Goal: Information Seeking & Learning: Find specific fact

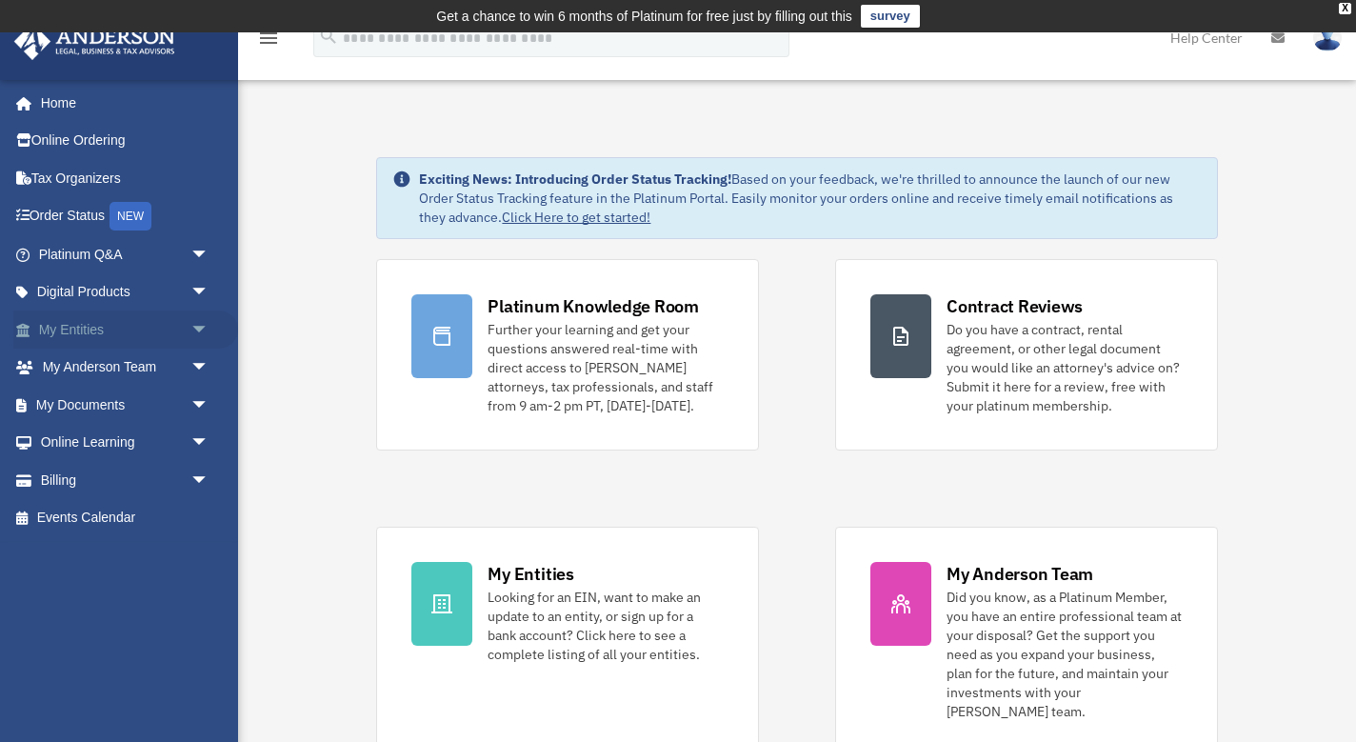
click at [167, 331] on link "My Entities arrow_drop_down" at bounding box center [125, 329] width 225 height 38
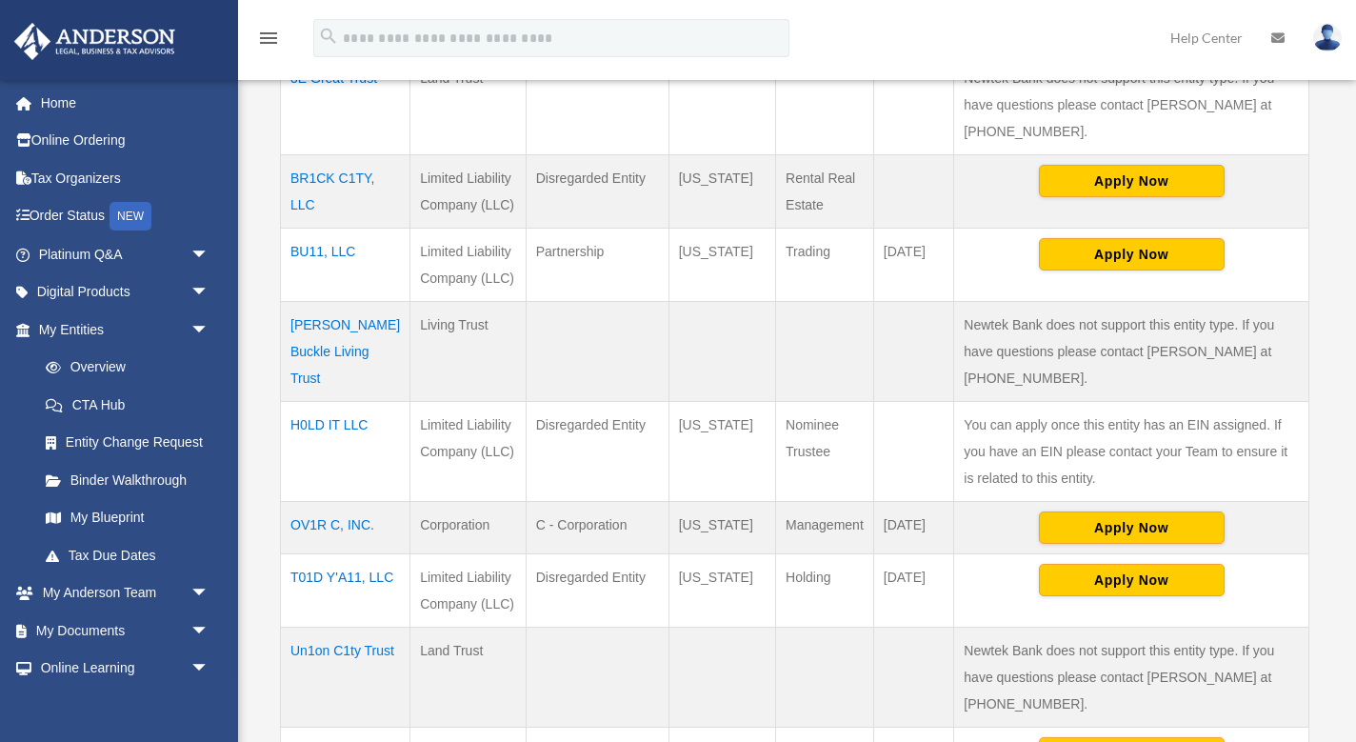
scroll to position [668, 0]
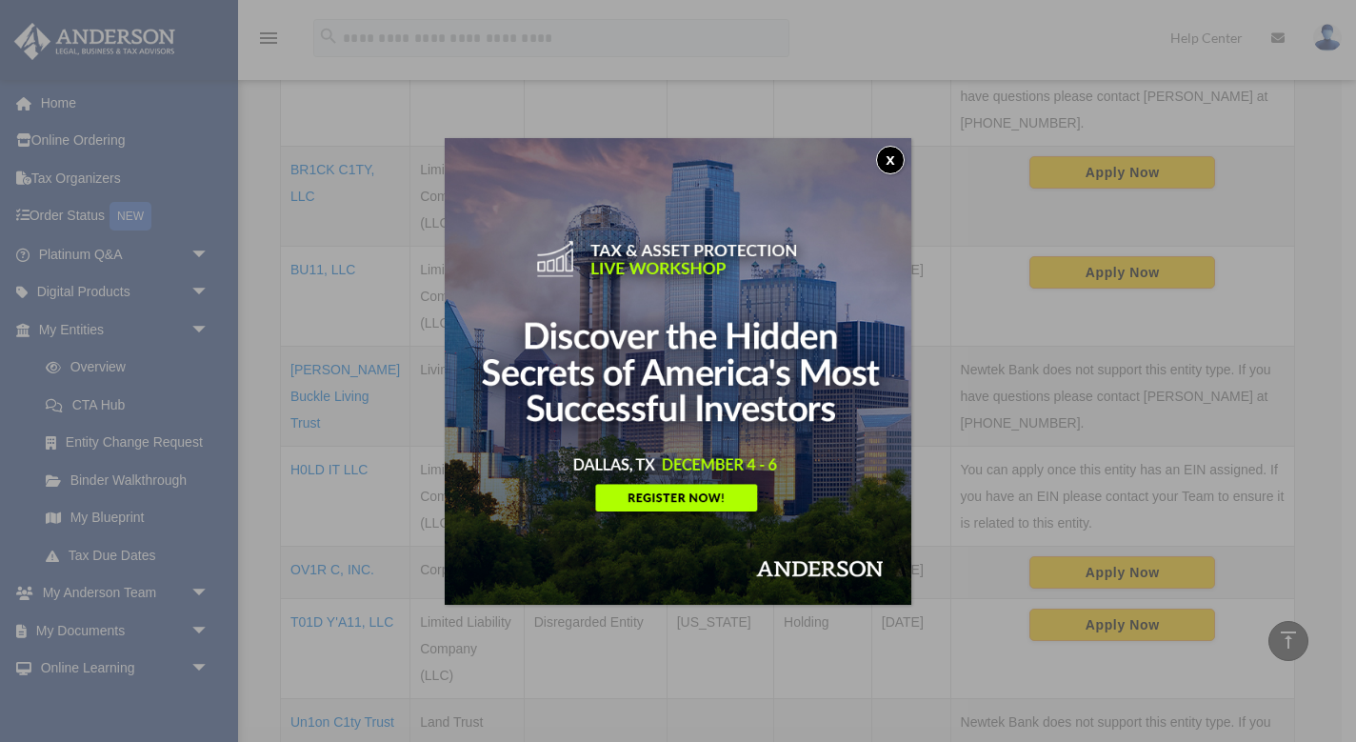
click at [898, 165] on button "x" at bounding box center [890, 160] width 29 height 29
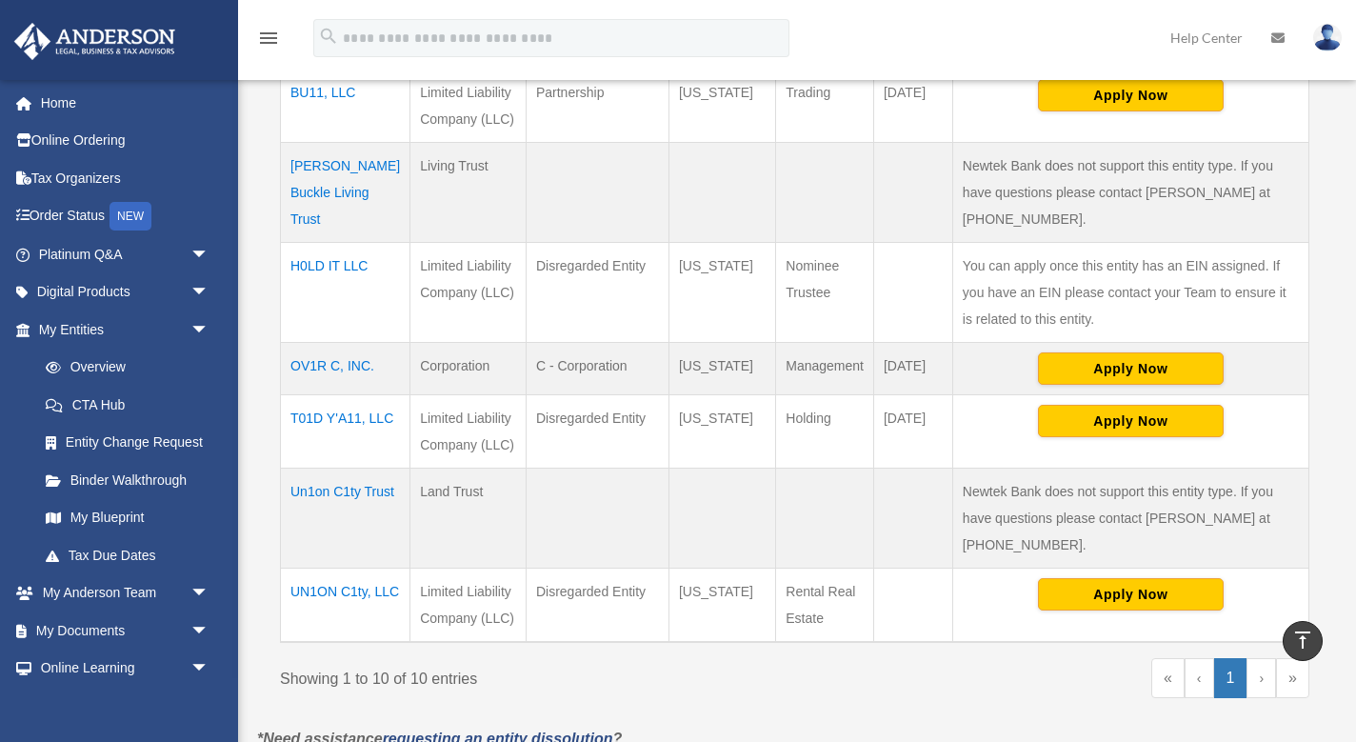
scroll to position [799, 0]
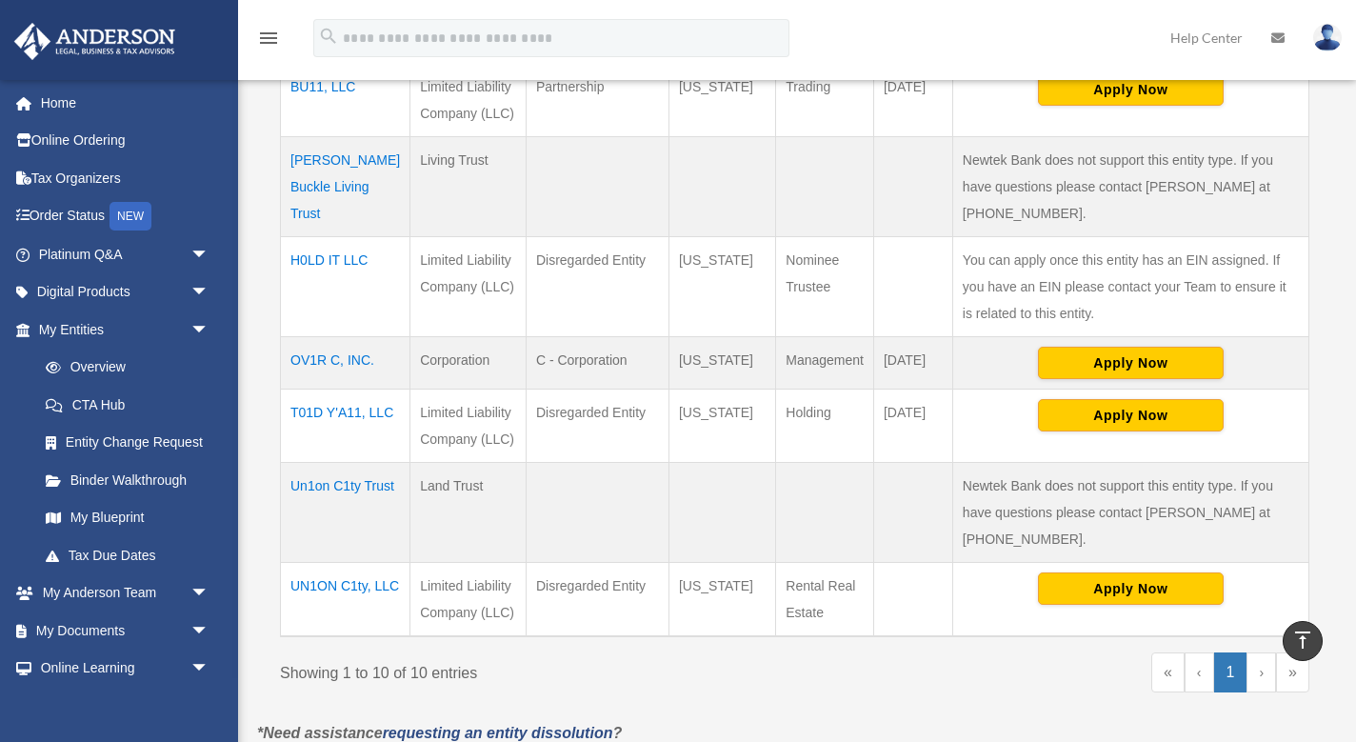
click at [355, 336] on td "OV1R C, INC." at bounding box center [346, 362] width 130 height 52
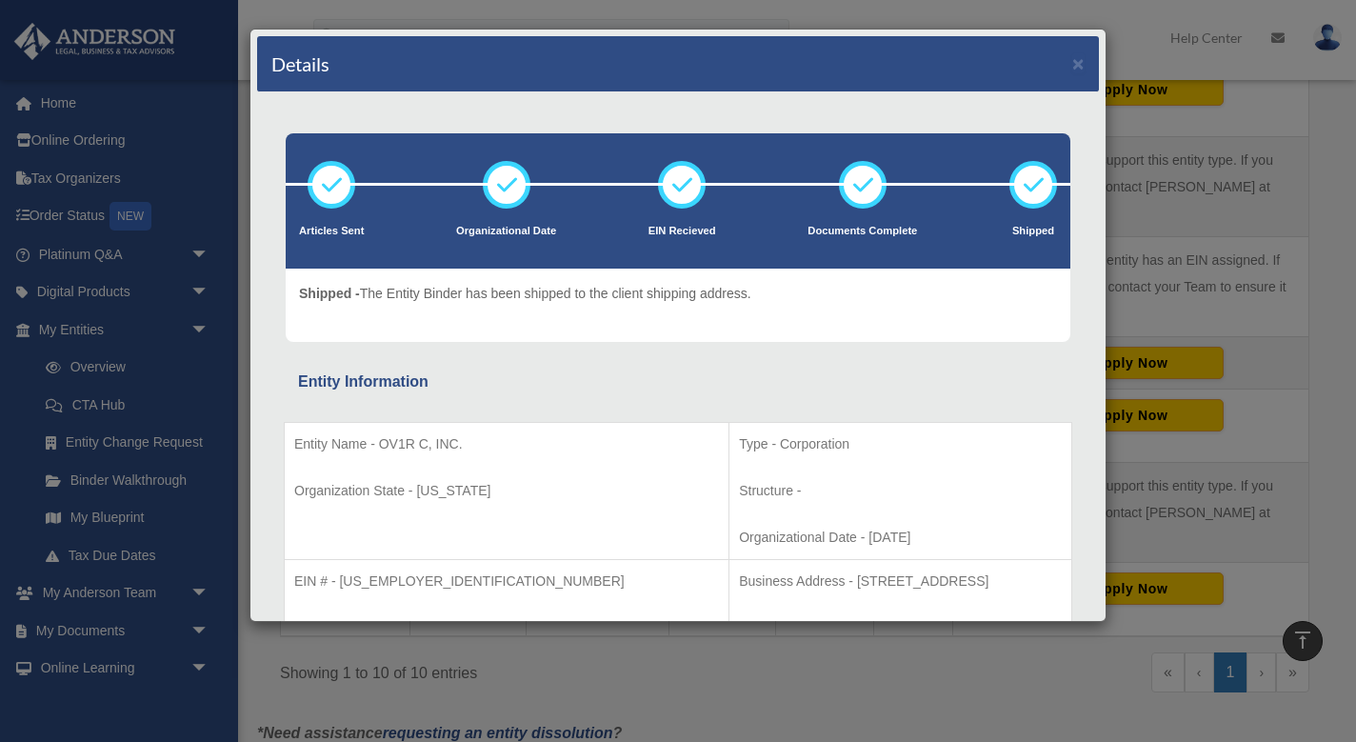
scroll to position [0, 0]
click at [1075, 60] on button "×" at bounding box center [1078, 63] width 12 height 20
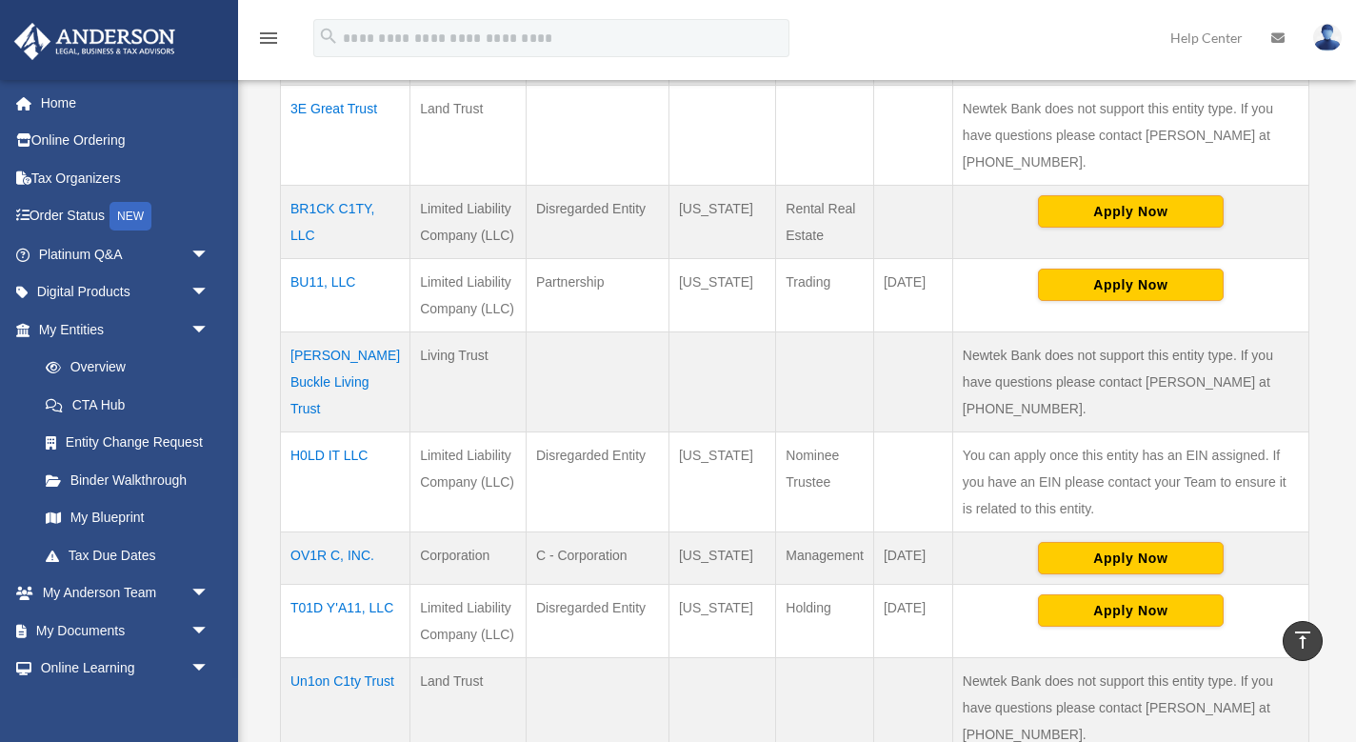
scroll to position [603, 0]
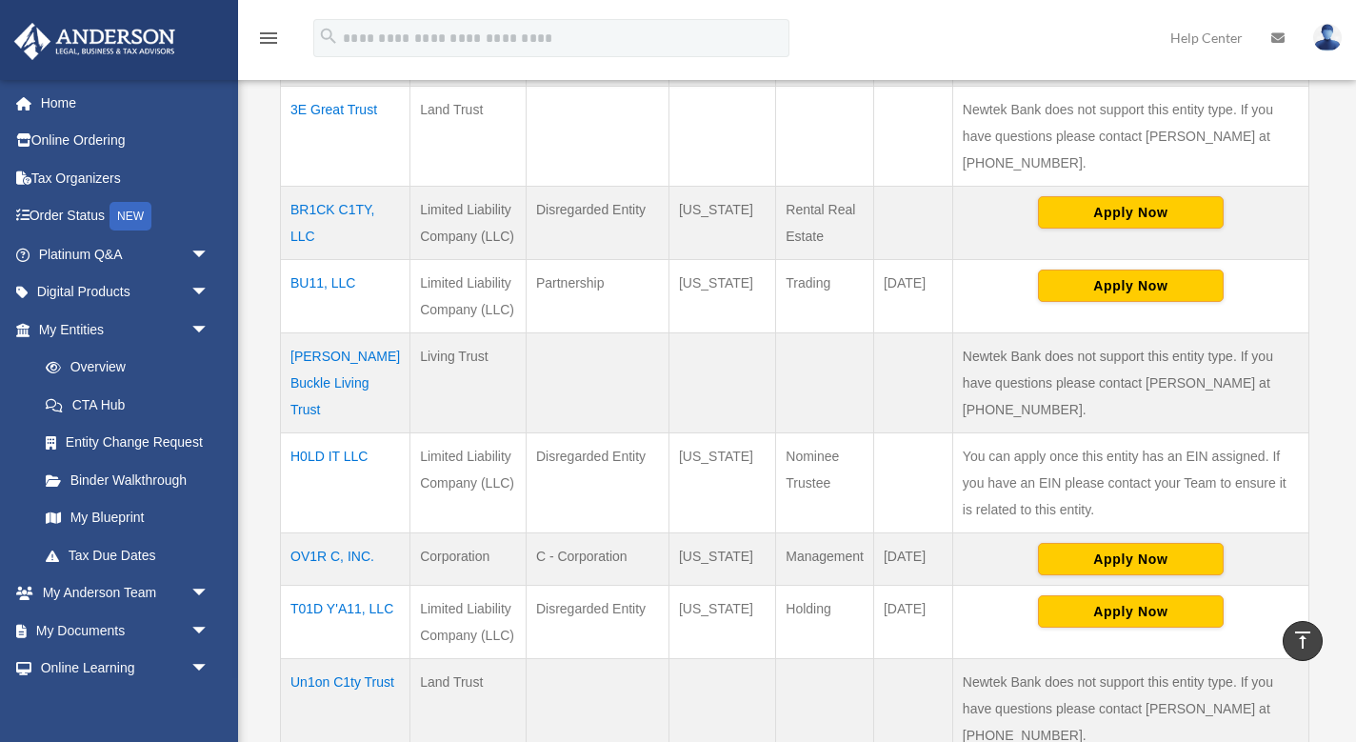
click at [351, 186] on td "BR1CK C1TY, LLC" at bounding box center [346, 222] width 130 height 73
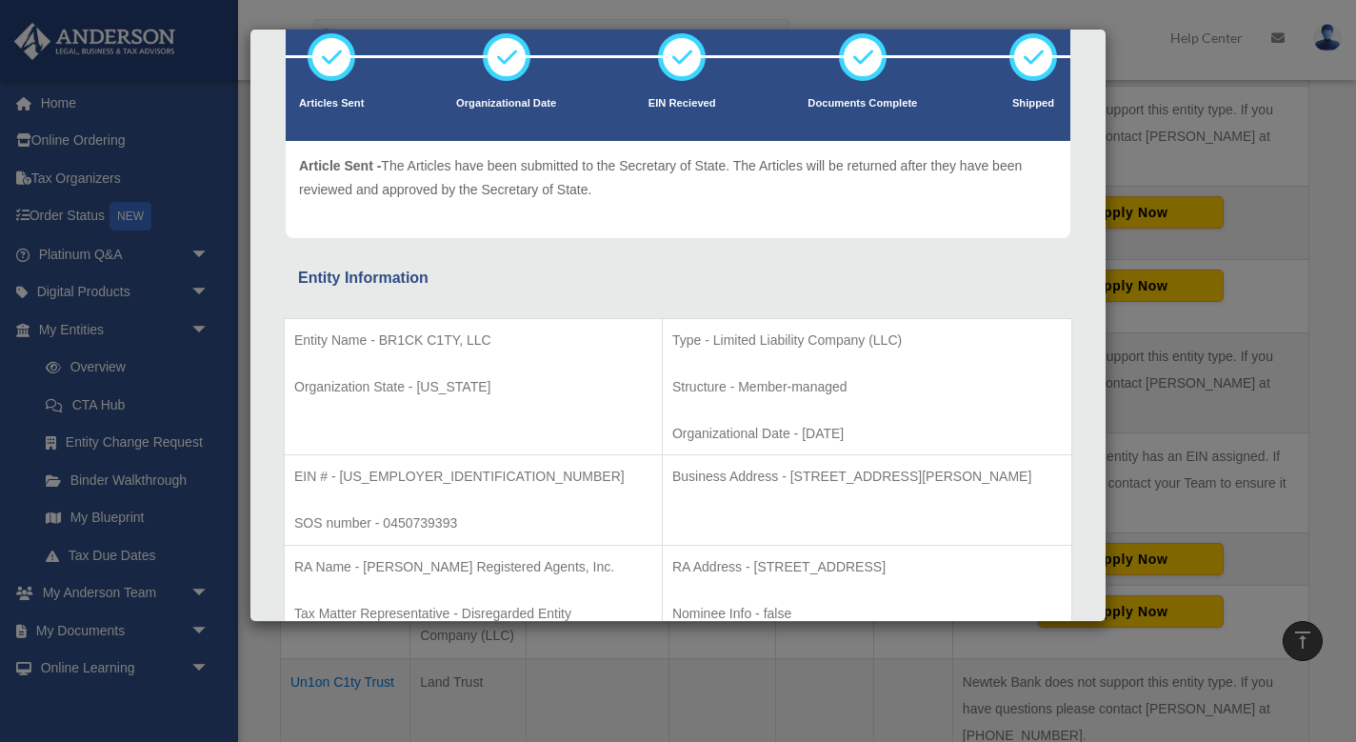
scroll to position [161, 0]
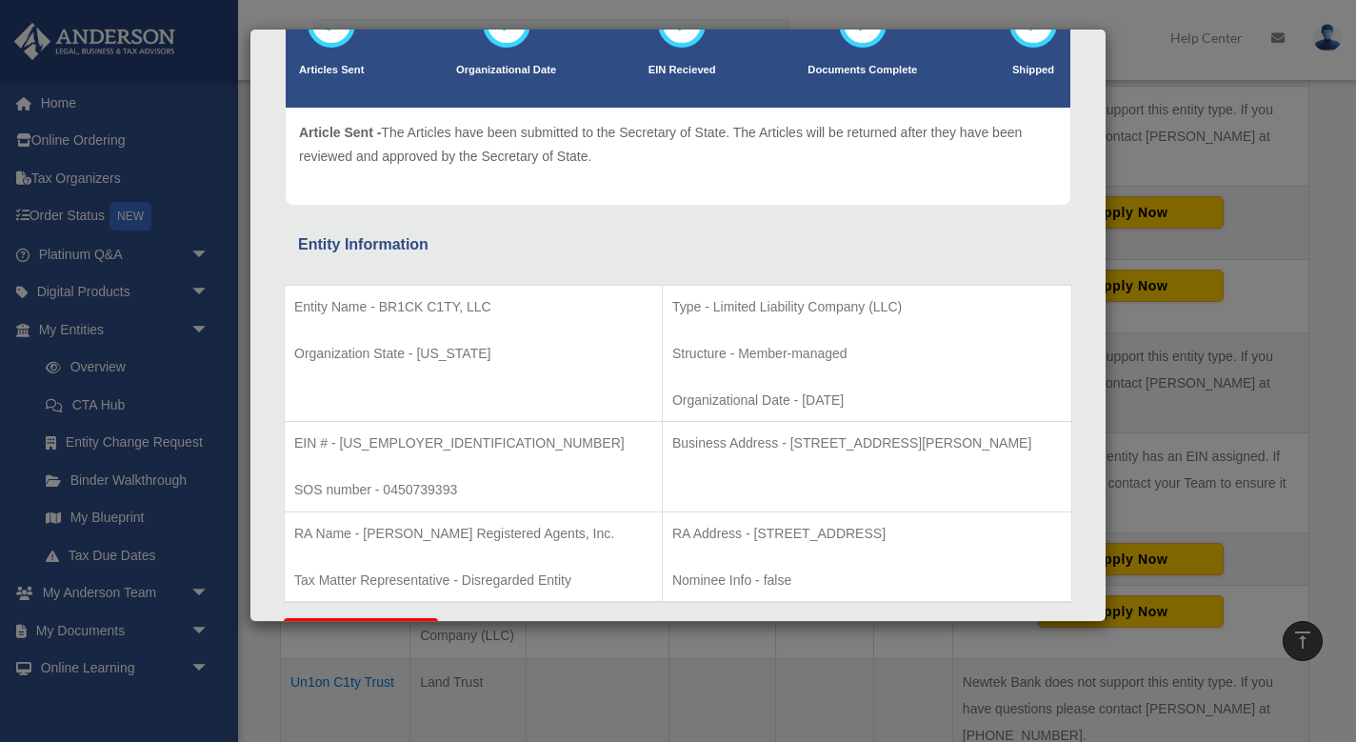
drag, startPoint x: 728, startPoint y: 440, endPoint x: 933, endPoint y: 473, distance: 207.4
click at [933, 473] on td "Business Address - [STREET_ADDRESS][PERSON_NAME]" at bounding box center [866, 467] width 409 height 90
click at [928, 442] on p "Business Address - [STREET_ADDRESS][PERSON_NAME]" at bounding box center [866, 443] width 389 height 24
drag, startPoint x: 1028, startPoint y: 440, endPoint x: 722, endPoint y: 442, distance: 306.6
click at [722, 442] on p "Business Address - [STREET_ADDRESS][PERSON_NAME]" at bounding box center [866, 443] width 389 height 24
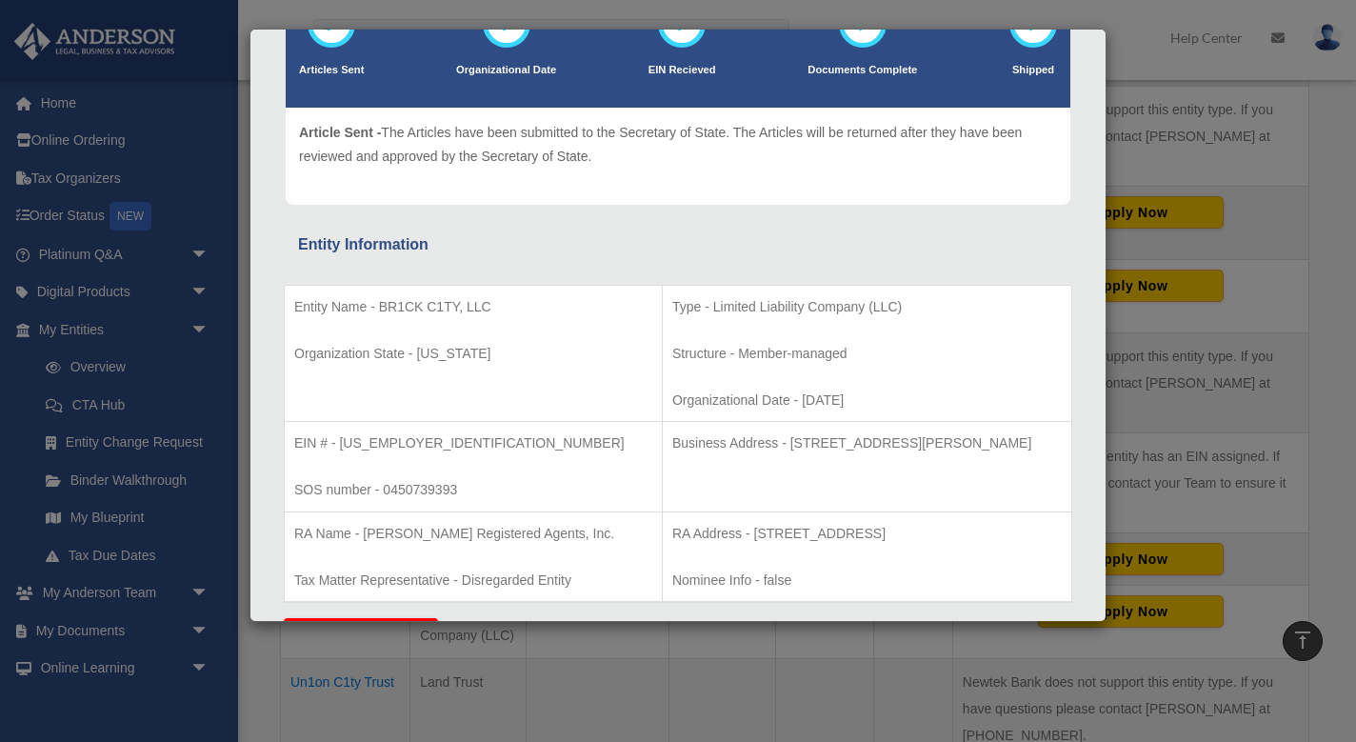
copy p "[STREET_ADDRESS][PERSON_NAME]"
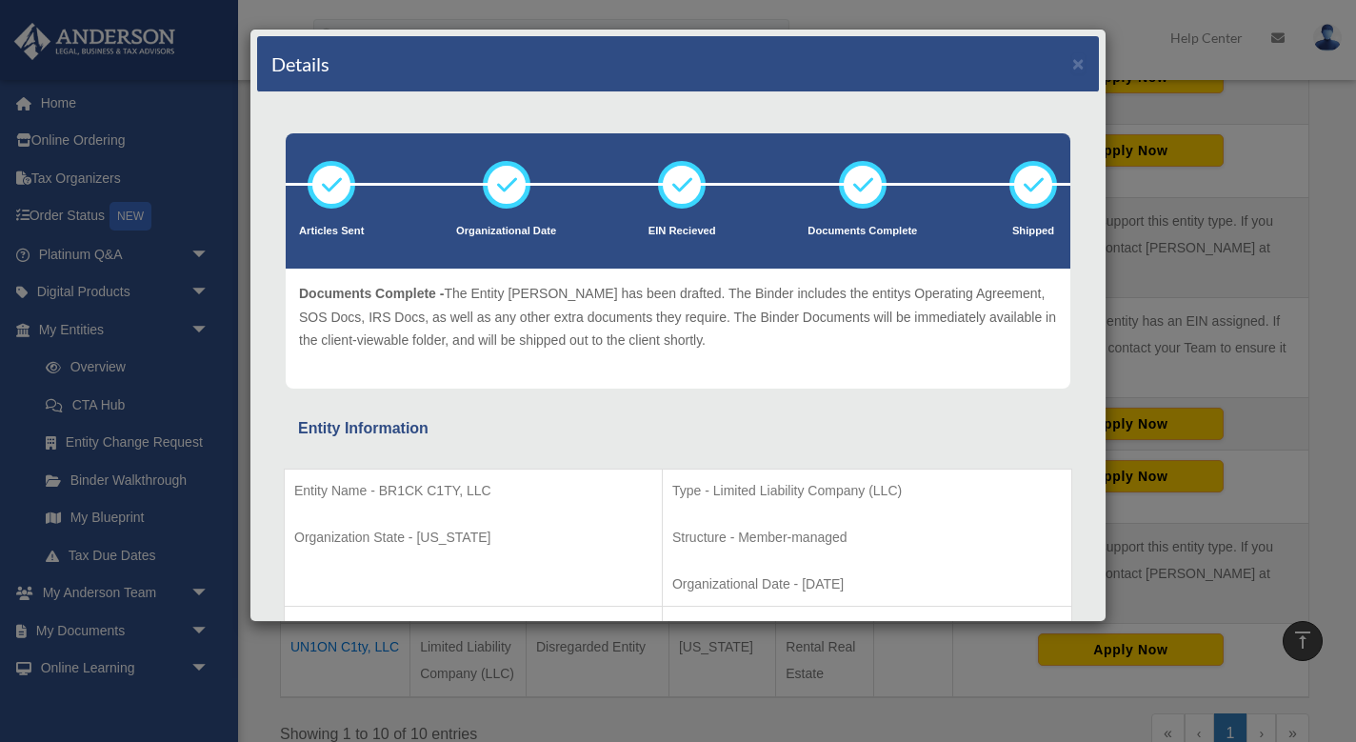
scroll to position [0, 0]
click at [1084, 59] on button "×" at bounding box center [1078, 63] width 12 height 20
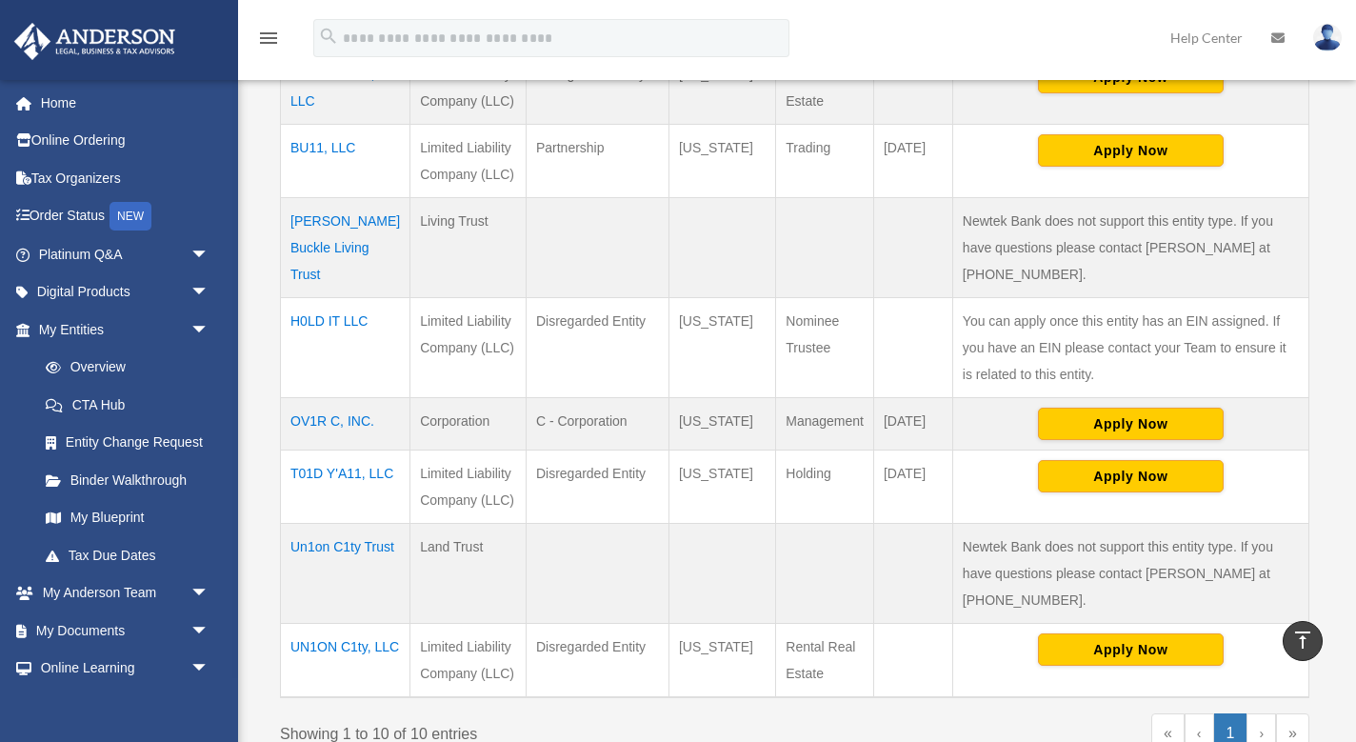
click at [349, 397] on td "OV1R C, INC." at bounding box center [346, 423] width 130 height 52
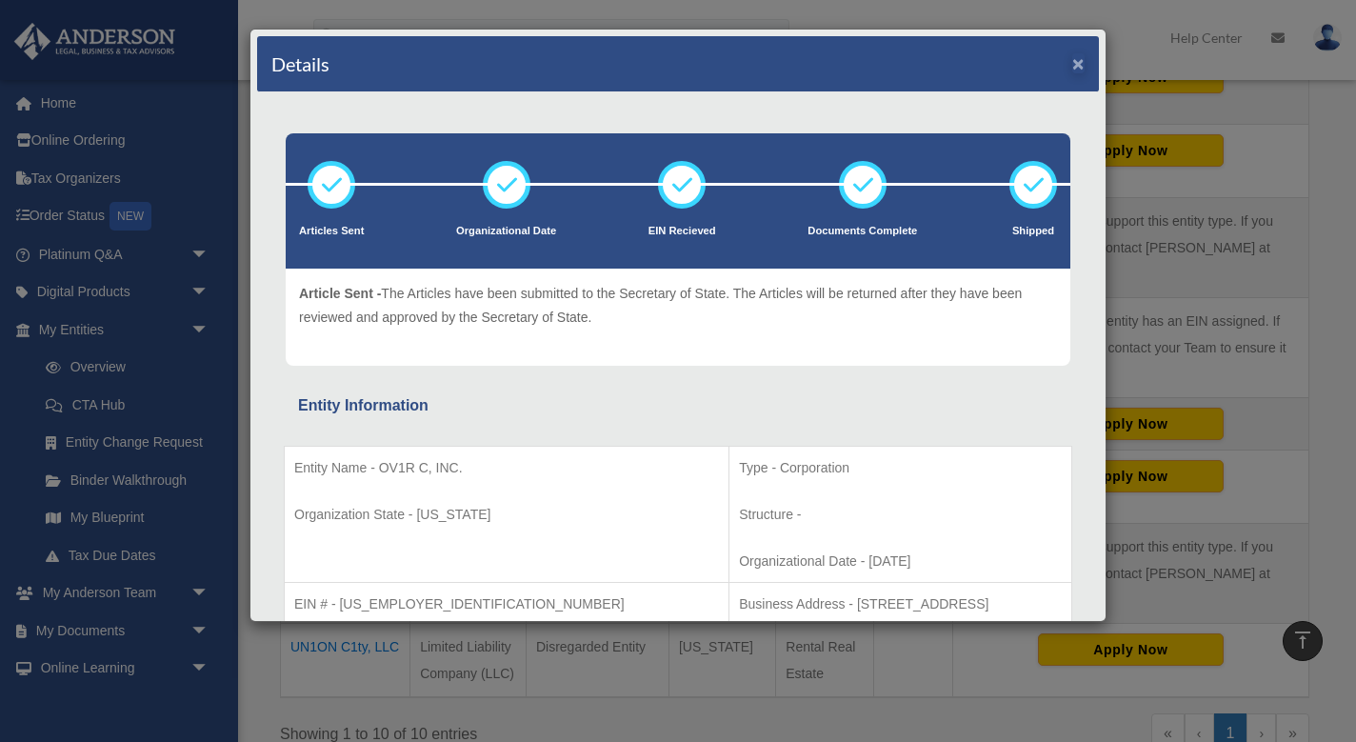
click at [1080, 58] on button "×" at bounding box center [1078, 63] width 12 height 20
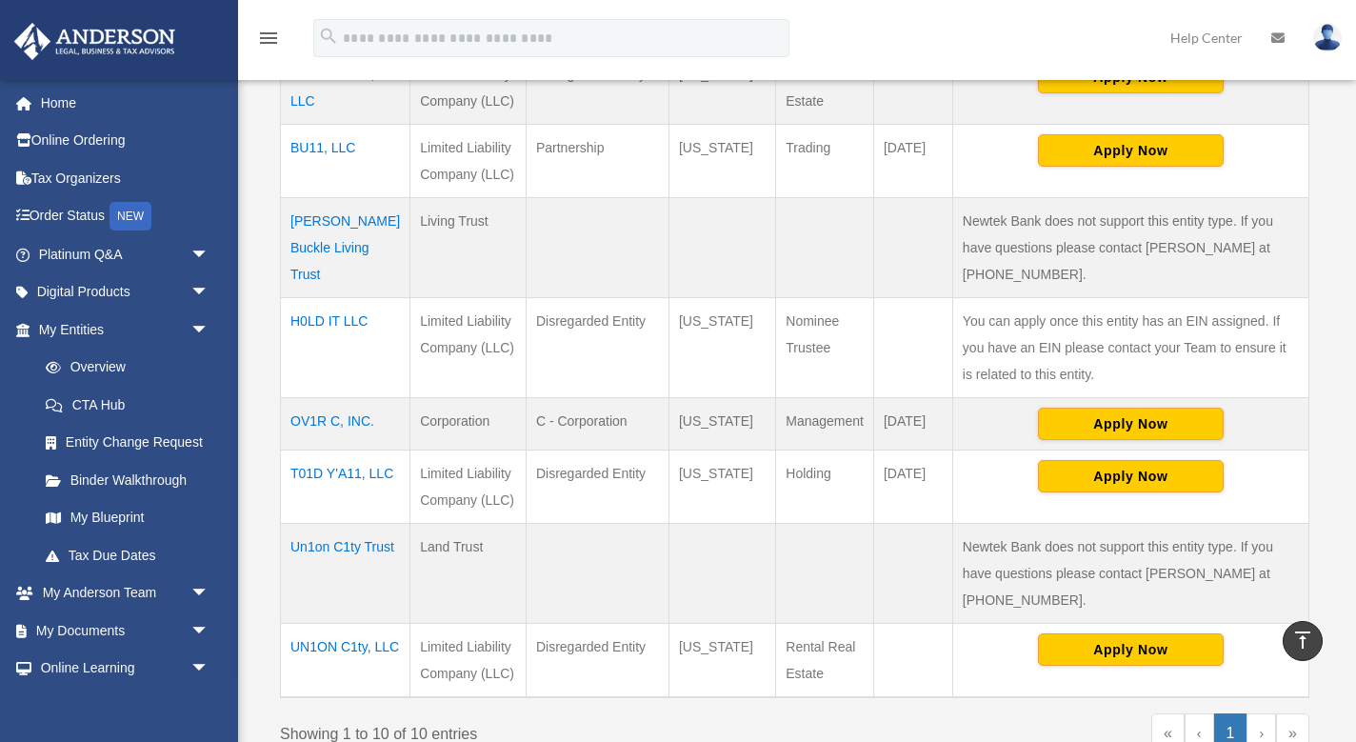
click at [346, 397] on td "OV1R C, INC." at bounding box center [346, 423] width 130 height 52
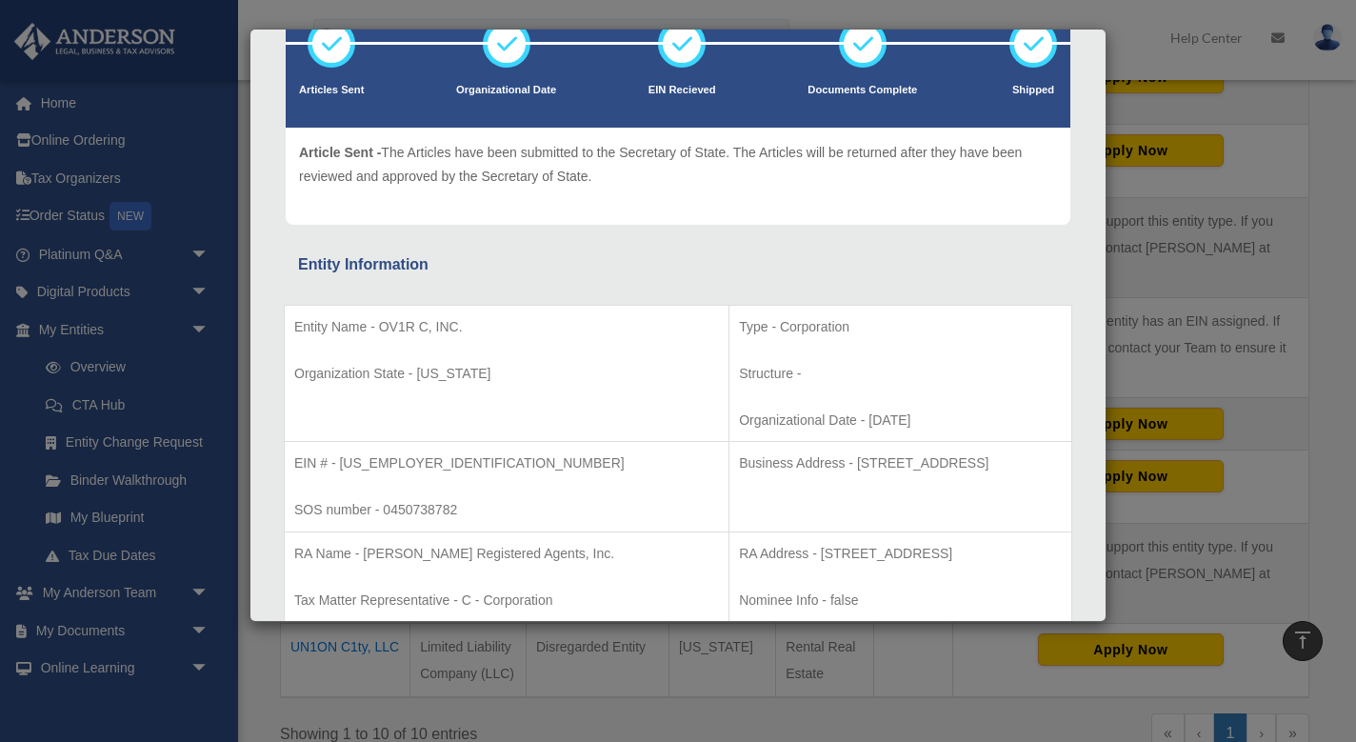
scroll to position [147, 0]
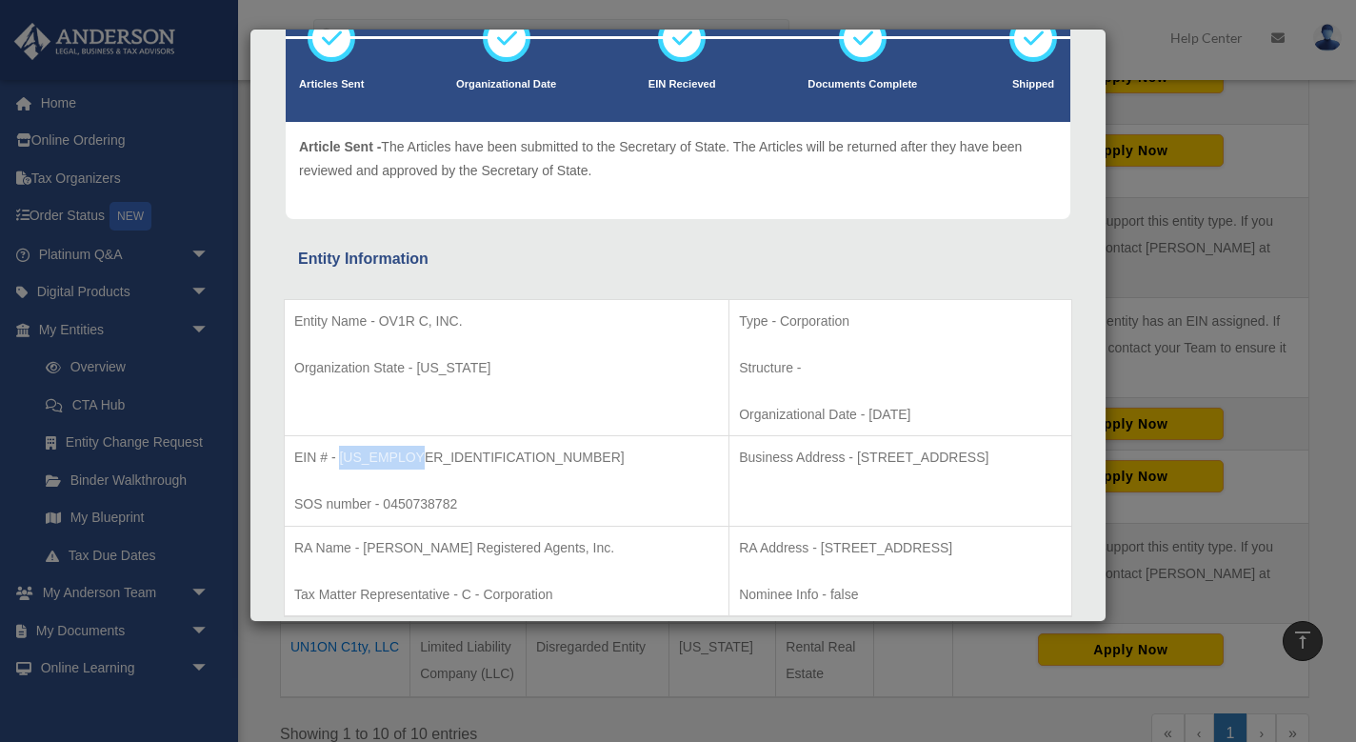
drag, startPoint x: 412, startPoint y: 451, endPoint x: 341, endPoint y: 447, distance: 71.6
click at [341, 447] on p "EIN # - [US_EMPLOYER_IDENTIFICATION_NUMBER]" at bounding box center [506, 458] width 425 height 24
copy p "[US_EMPLOYER_IDENTIFICATION_NUMBER]"
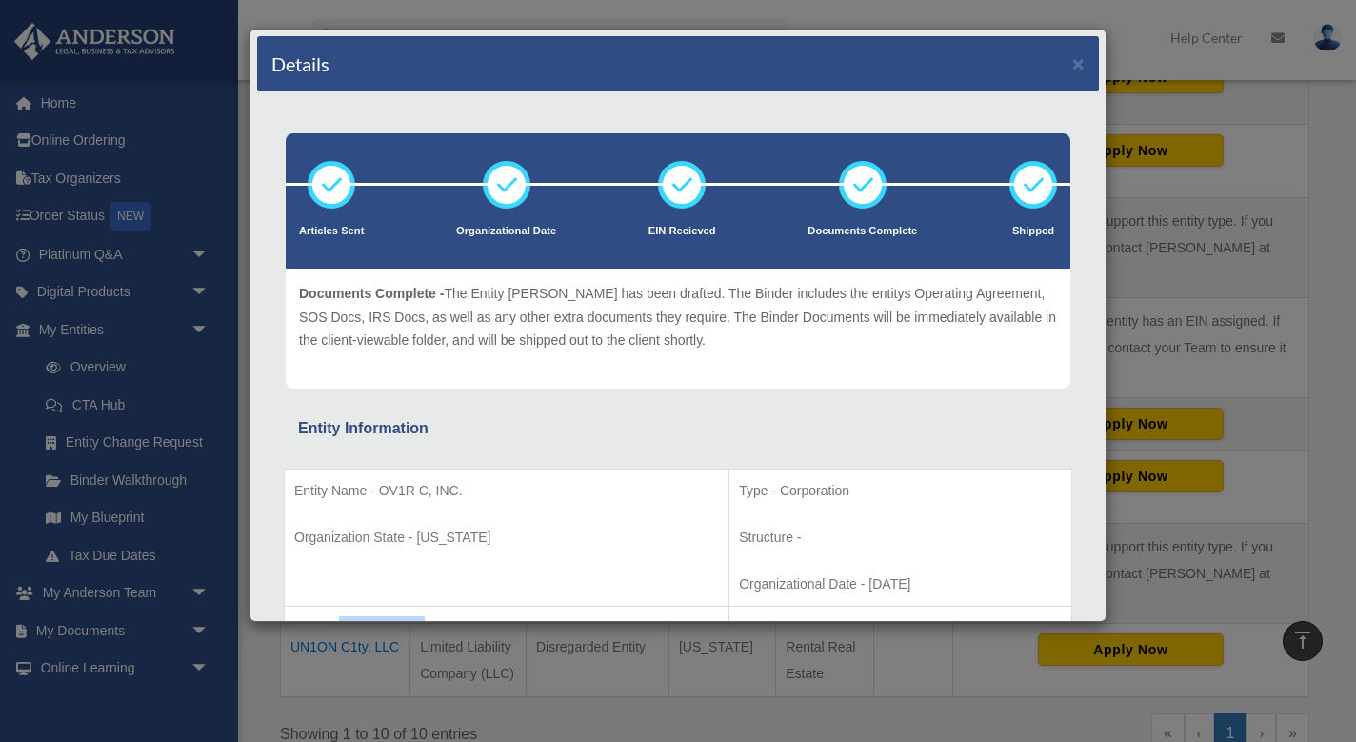
scroll to position [0, 0]
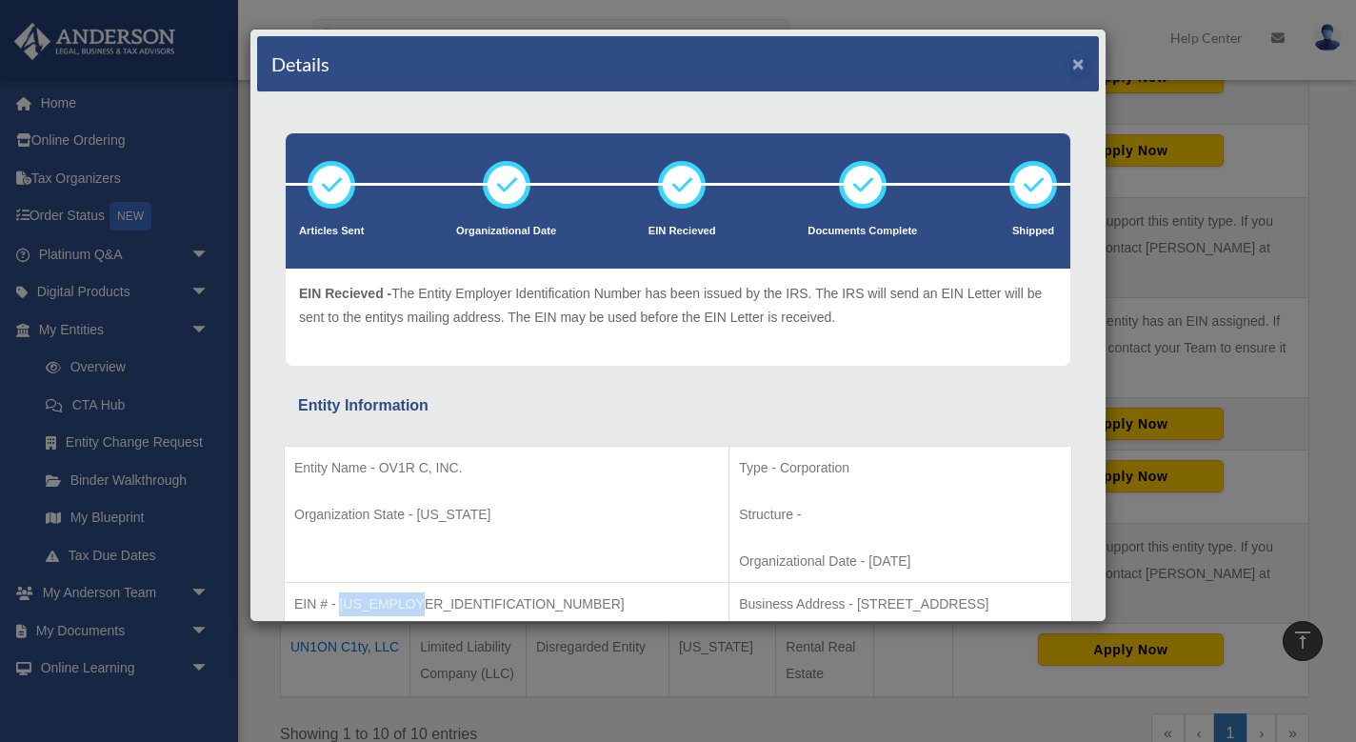
click at [1075, 61] on button "×" at bounding box center [1078, 63] width 12 height 20
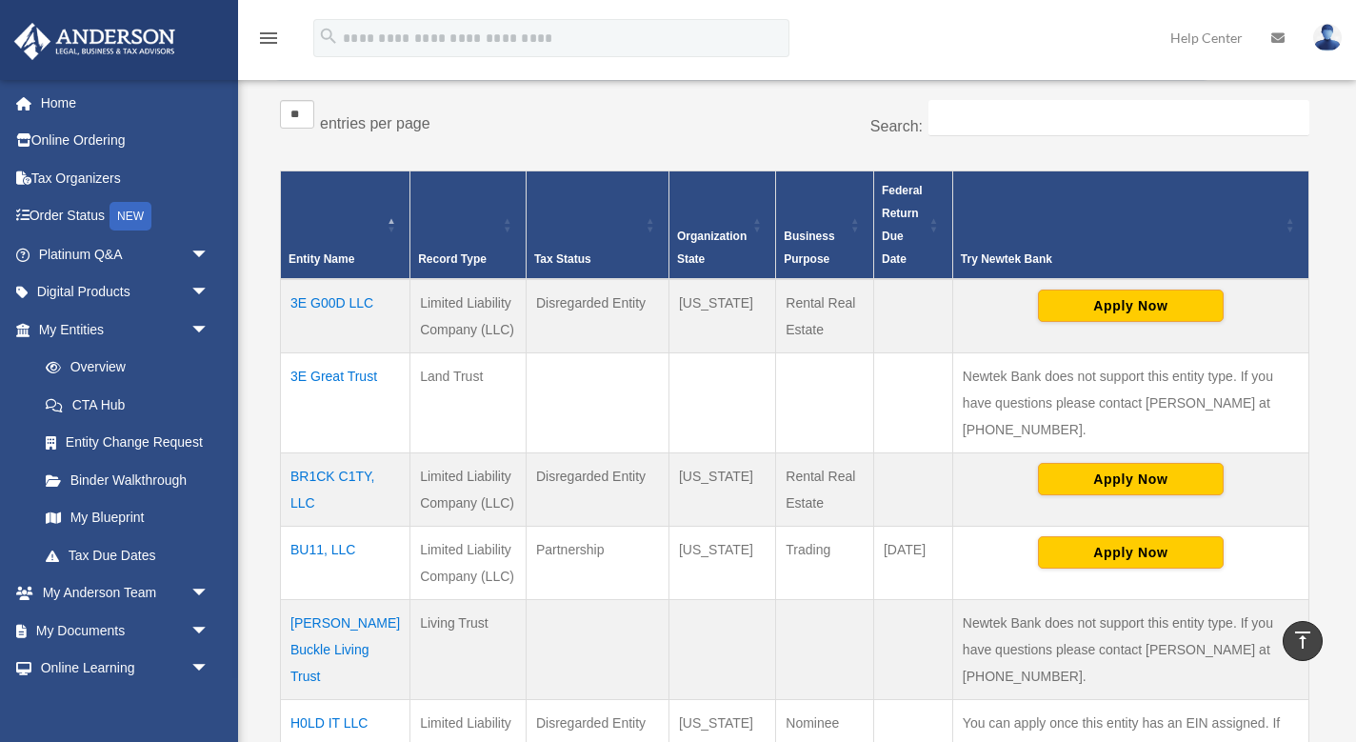
scroll to position [285, 0]
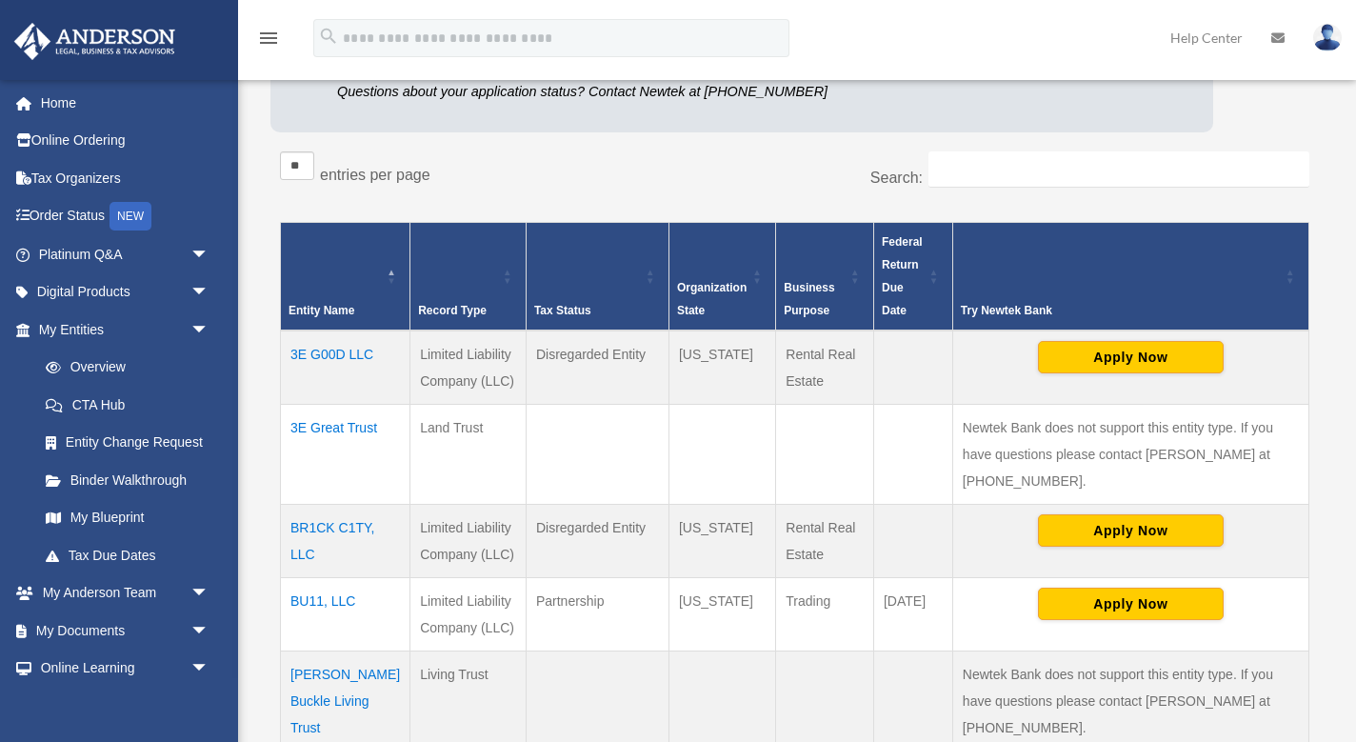
click at [326, 504] on td "BR1CK C1TY, LLC" at bounding box center [346, 540] width 130 height 73
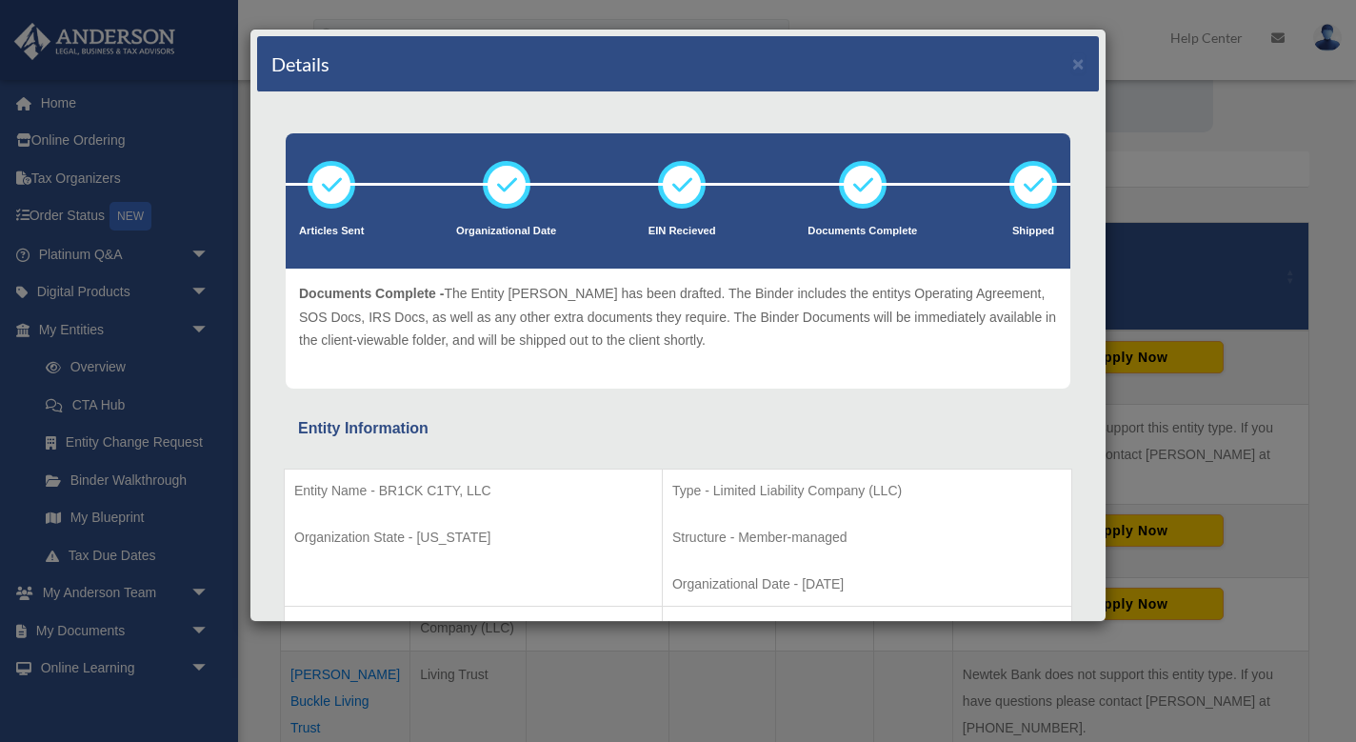
scroll to position [0, 0]
click at [1080, 68] on button "×" at bounding box center [1078, 63] width 12 height 20
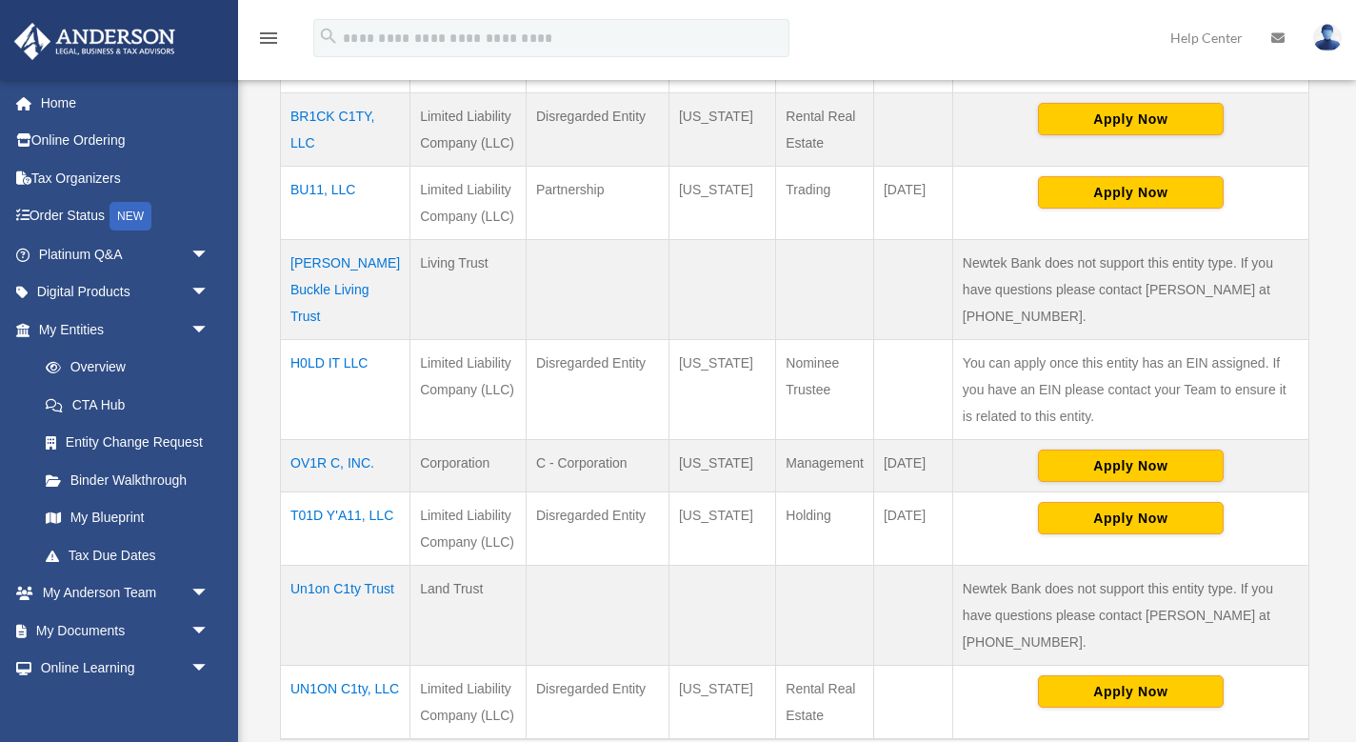
scroll to position [761, 0]
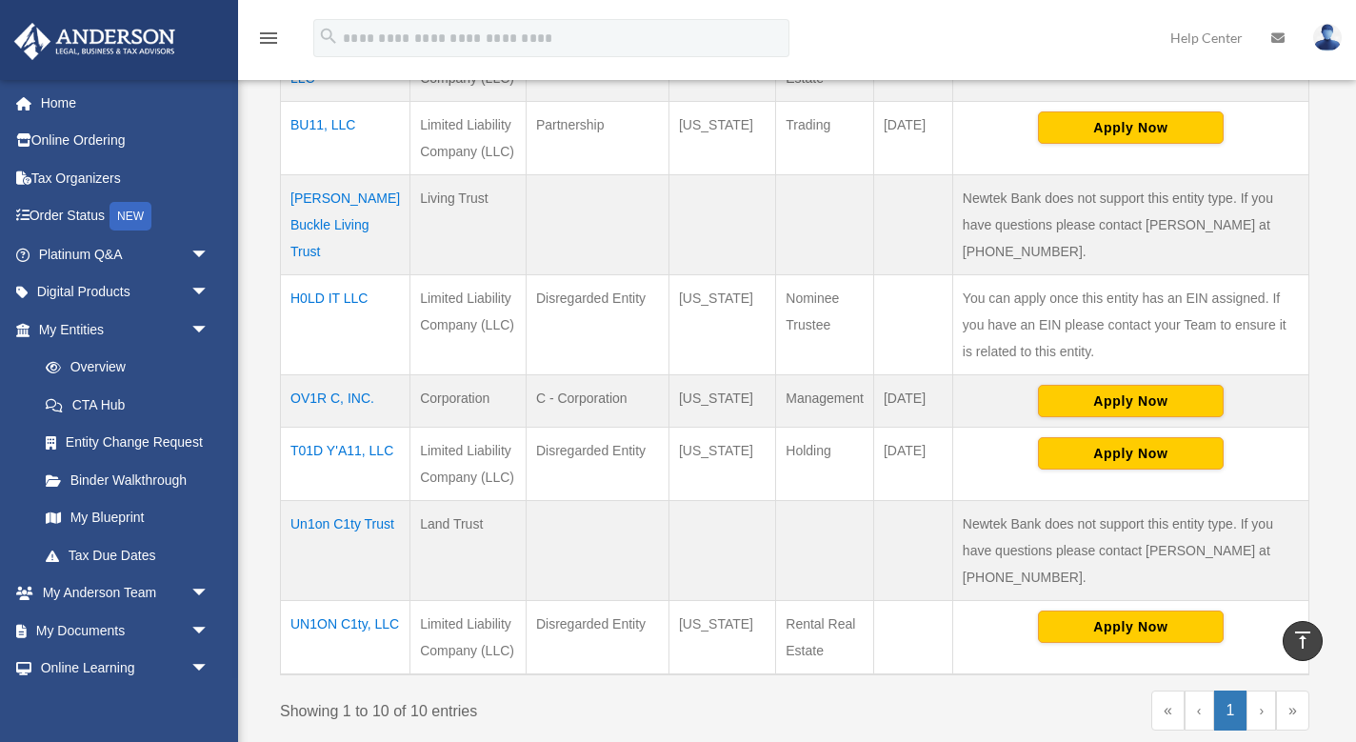
click at [340, 374] on td "OV1R C, INC." at bounding box center [346, 400] width 130 height 52
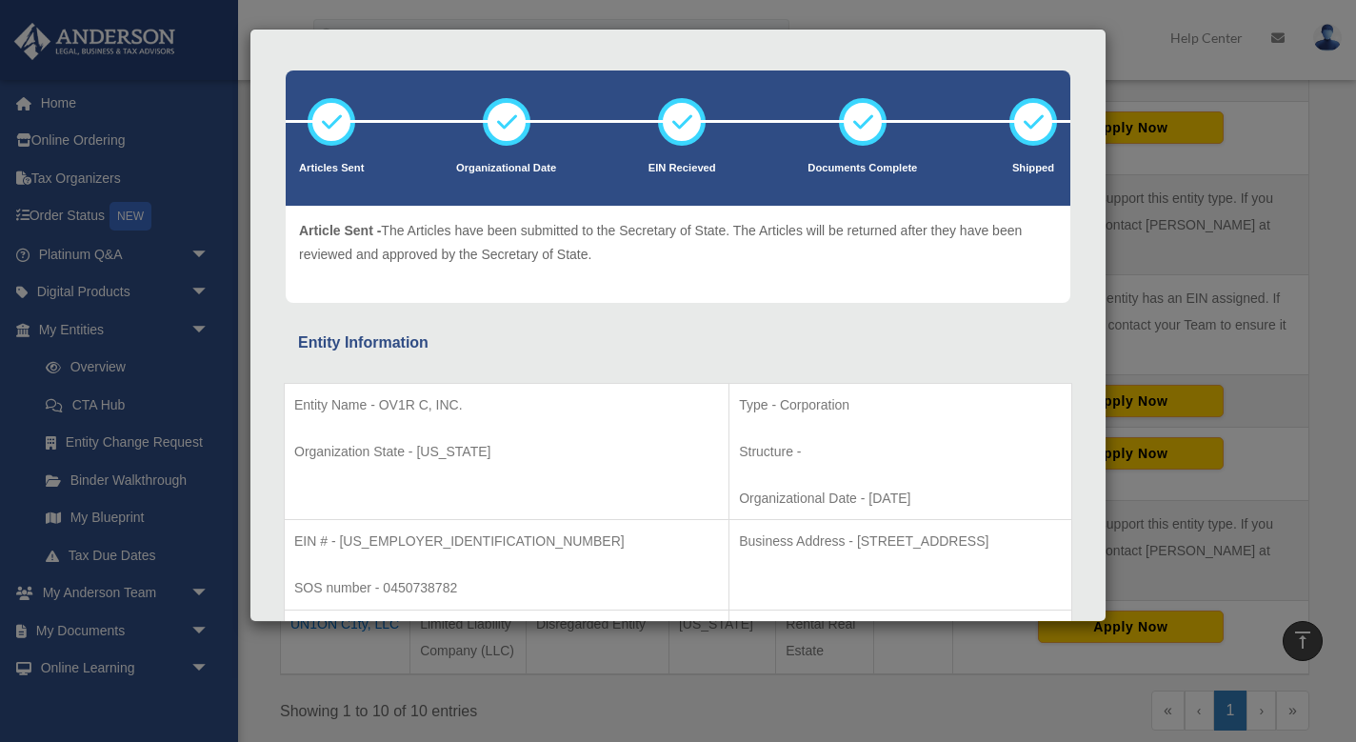
scroll to position [70, 0]
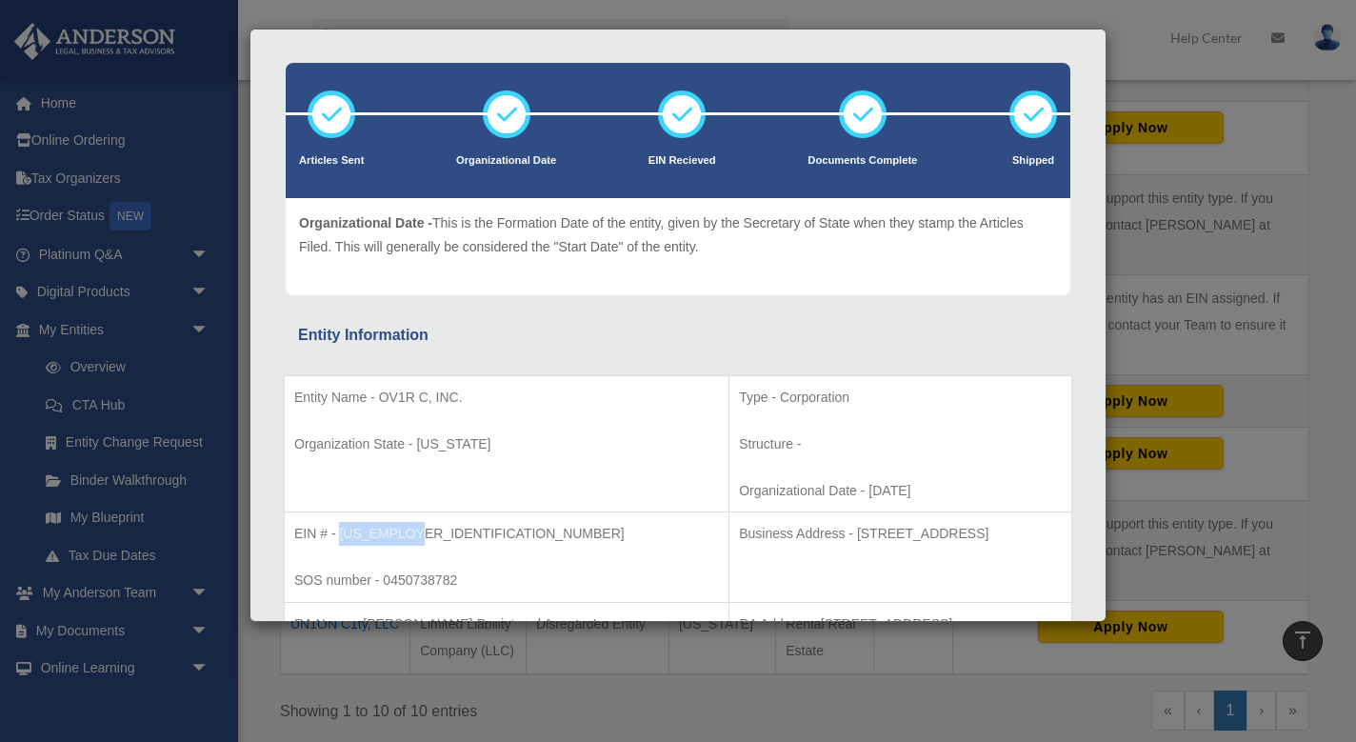
drag, startPoint x: 414, startPoint y: 528, endPoint x: 343, endPoint y: 530, distance: 71.4
click at [343, 530] on p "EIN # - [US_EMPLOYER_IDENTIFICATION_NUMBER]" at bounding box center [506, 534] width 425 height 24
copy p "[US_EMPLOYER_IDENTIFICATION_NUMBER]"
